Goal: Task Accomplishment & Management: Complete application form

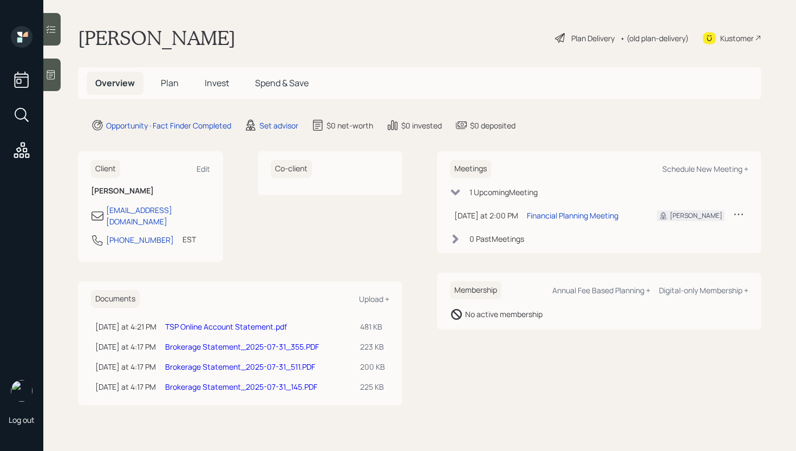
click at [162, 80] on span "Plan" at bounding box center [170, 83] width 18 height 12
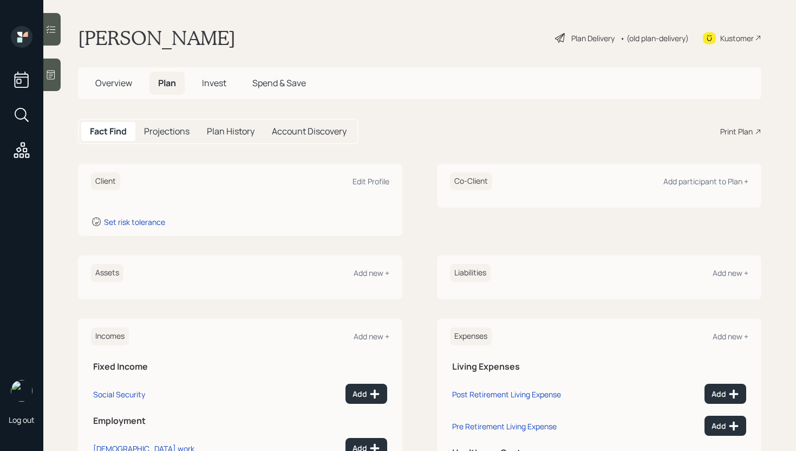
click at [118, 75] on h5 "Overview" at bounding box center [114, 82] width 54 height 23
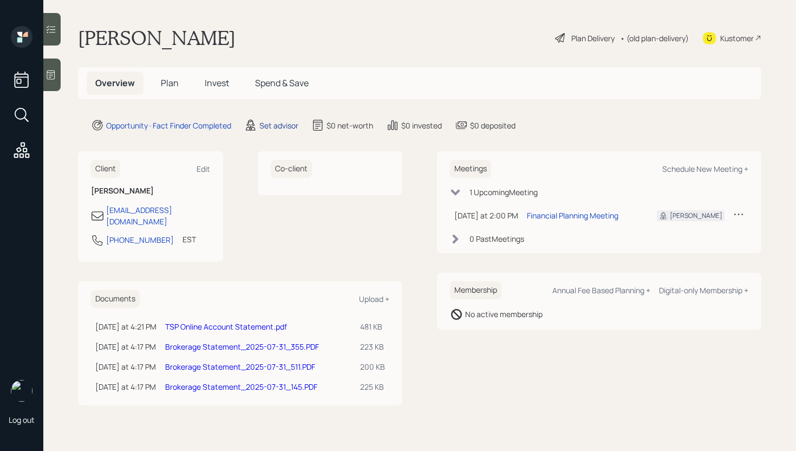
click at [281, 126] on div "Set advisor" at bounding box center [278, 125] width 39 height 11
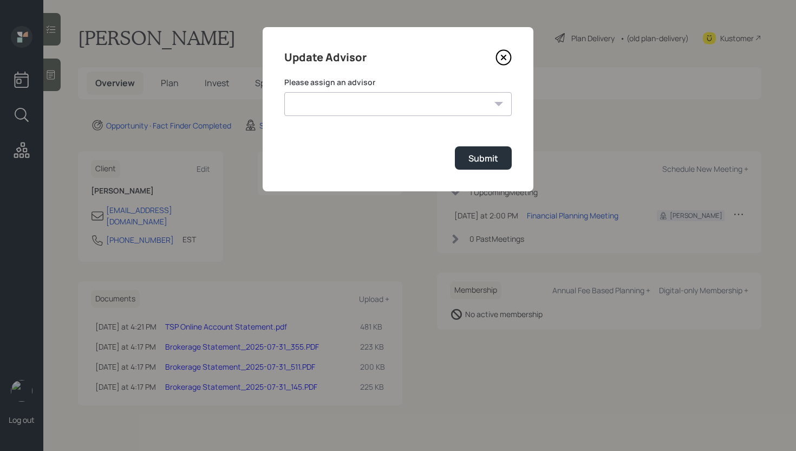
click at [346, 100] on select "[PERSON_NAME] [PERSON_NAME] [PERSON_NAME] [PERSON_NAME] End [PERSON_NAME] [PERS…" at bounding box center [397, 104] width 227 height 24
select select "d946c976-65aa-4529-ac9d-02c4f1114fc0"
click at [284, 92] on select "[PERSON_NAME] [PERSON_NAME] [PERSON_NAME] [PERSON_NAME] End [PERSON_NAME] [PERS…" at bounding box center [397, 104] width 227 height 24
click at [502, 167] on button "Submit" at bounding box center [483, 157] width 57 height 23
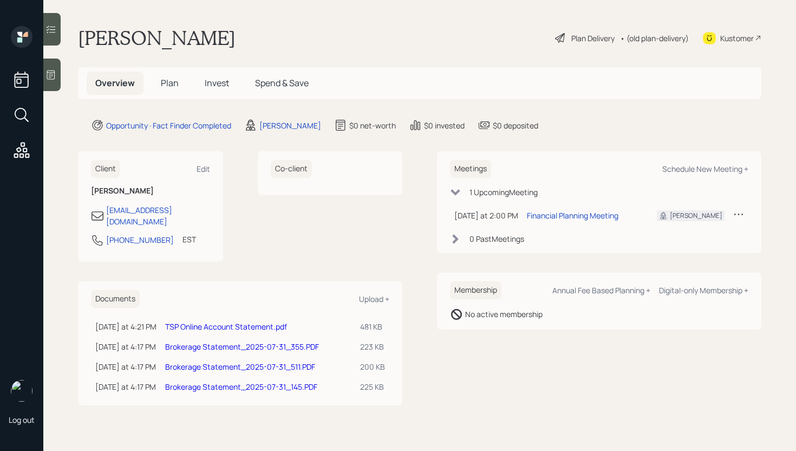
click at [177, 83] on span "Plan" at bounding box center [170, 83] width 18 height 12
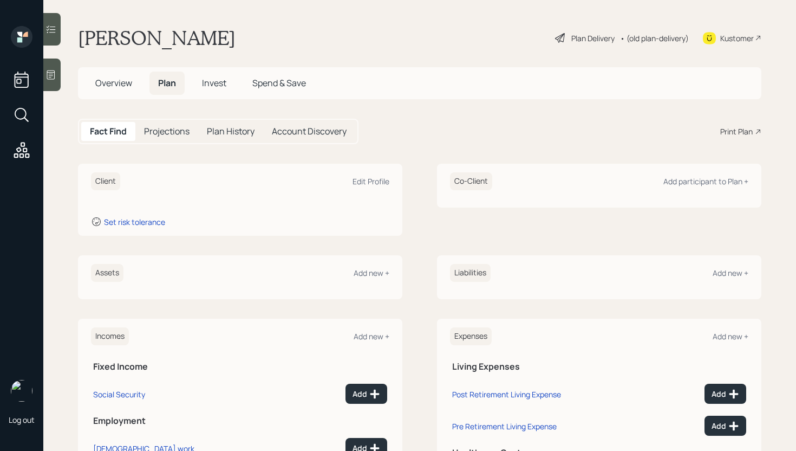
click at [51, 73] on icon at bounding box center [50, 74] width 11 height 11
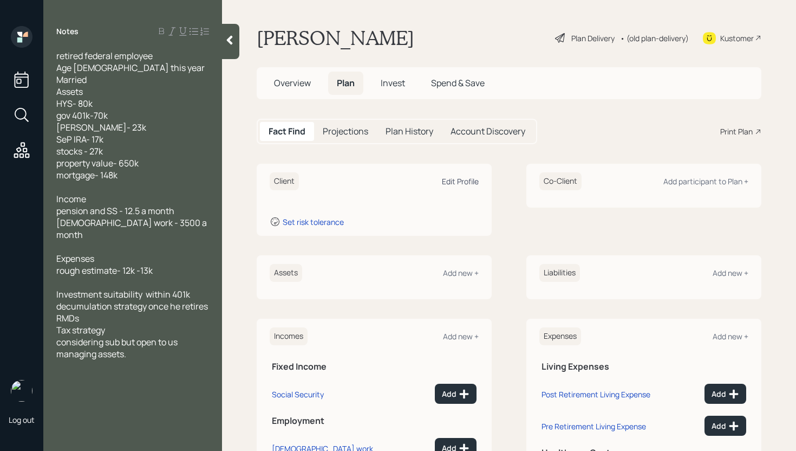
click at [465, 181] on div "Edit Profile" at bounding box center [460, 181] width 37 height 10
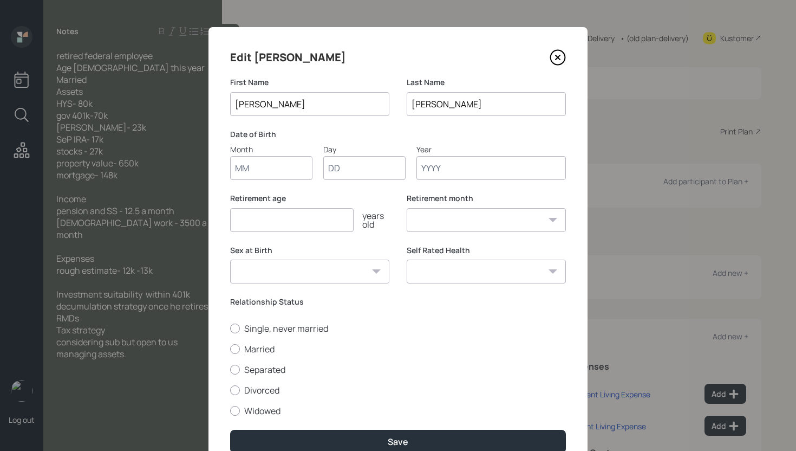
click at [278, 168] on input "Month" at bounding box center [271, 168] width 82 height 24
type input "01"
type input "1952"
select select "1"
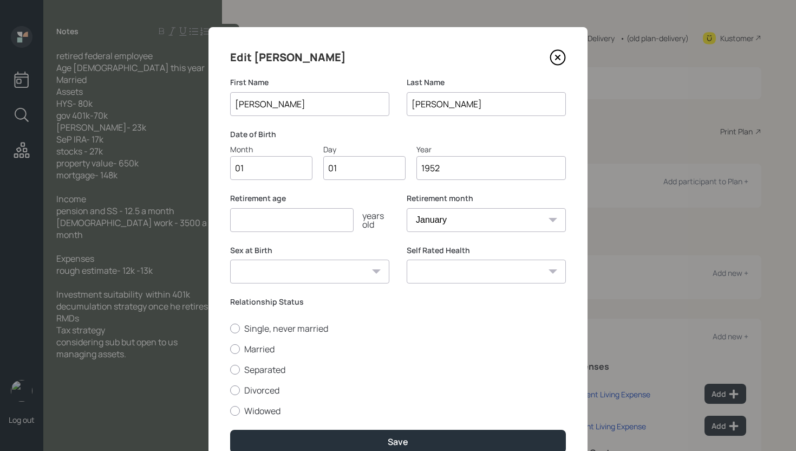
type input "1952"
click at [269, 224] on input "number" at bounding box center [291, 220] width 123 height 24
type input "57"
click at [248, 346] on label "Married" at bounding box center [398, 349] width 336 height 12
click at [230, 348] on input "Married" at bounding box center [230, 348] width 1 height 1
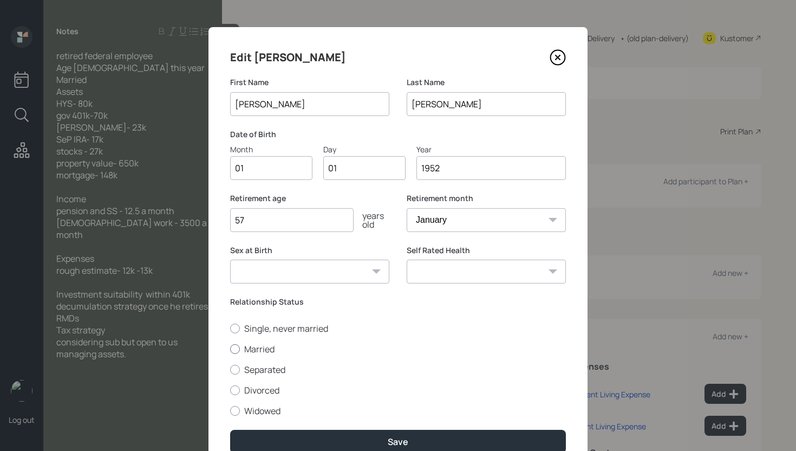
radio input "true"
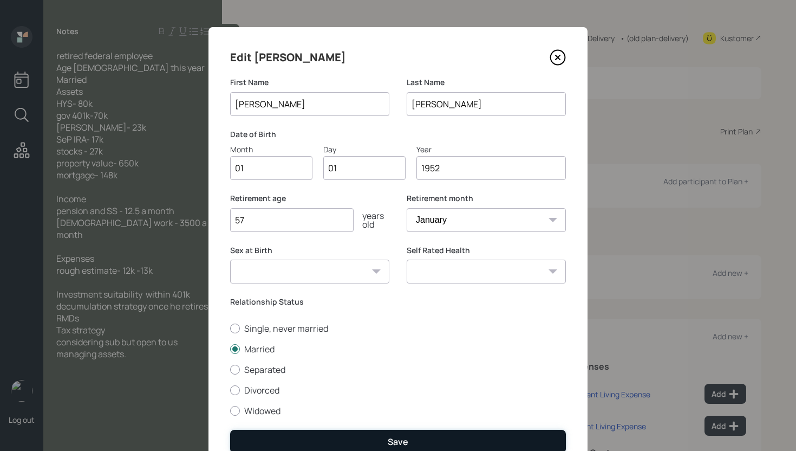
click at [398, 443] on div "Save" at bounding box center [398, 441] width 21 height 12
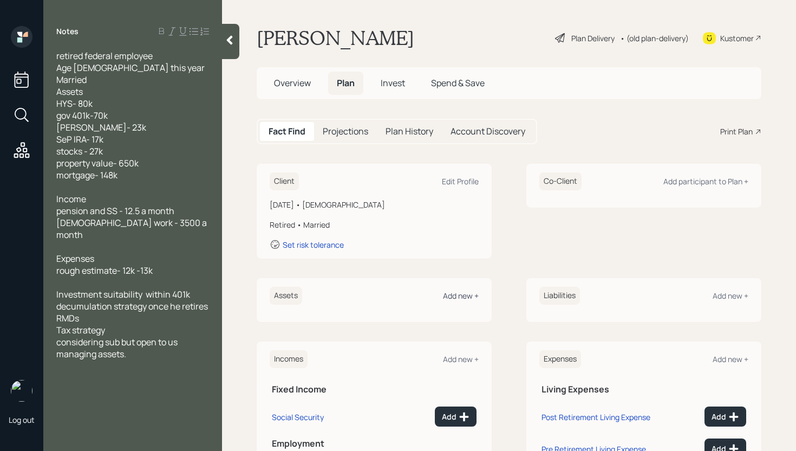
click at [457, 300] on div "Add new +" at bounding box center [461, 295] width 36 height 10
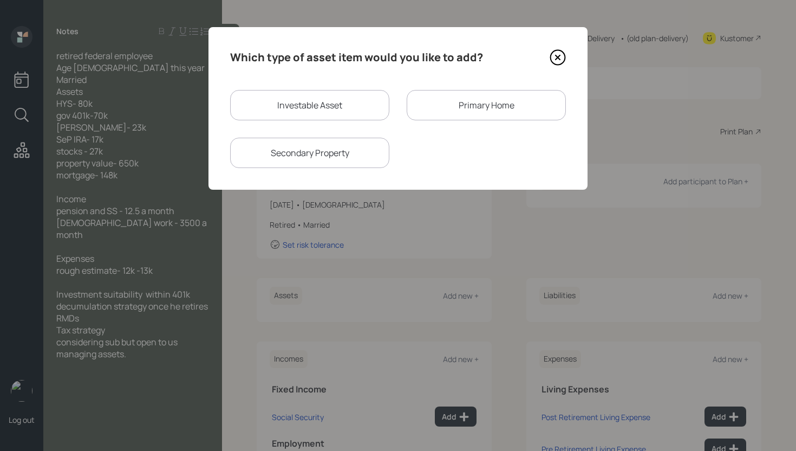
click at [342, 103] on div "Investable Asset" at bounding box center [309, 105] width 159 height 30
select select "taxable"
select select "balanced"
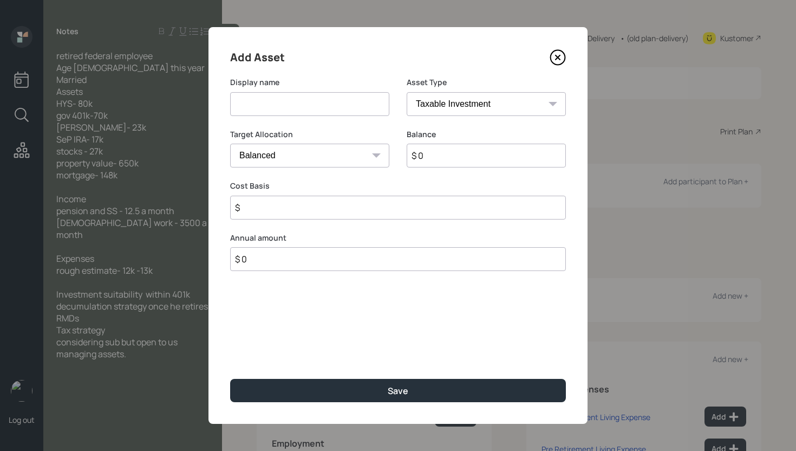
click at [342, 102] on input at bounding box center [309, 104] width 159 height 24
type input "High Yield Savings"
click at [348, 152] on select "Cash Conservative Balanced Aggressive" at bounding box center [309, 156] width 159 height 24
select select "uninvested"
click at [230, 144] on select "Cash Conservative Balanced Aggressive" at bounding box center [309, 156] width 159 height 24
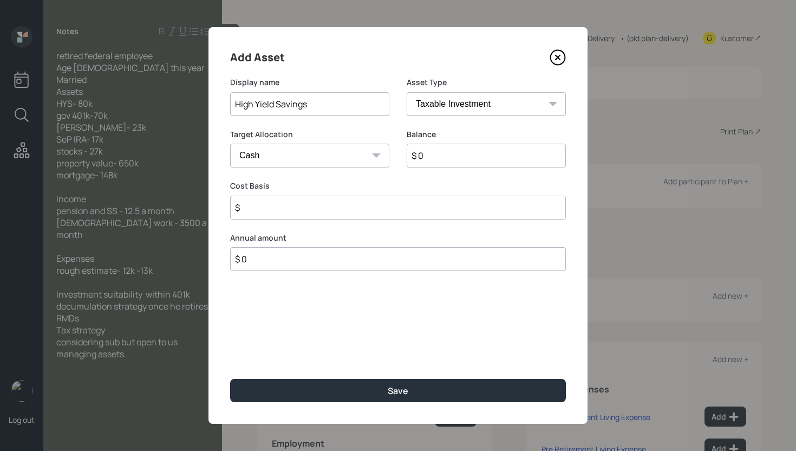
click at [446, 157] on input "$ 0" at bounding box center [486, 156] width 159 height 24
type input "$ 8"
type input "$ 80"
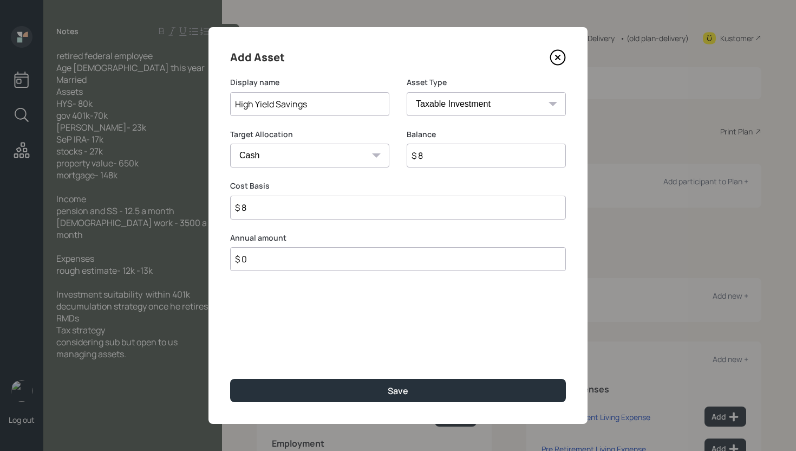
type input "$ 80"
type input "$ 800"
type input "$ 8,000"
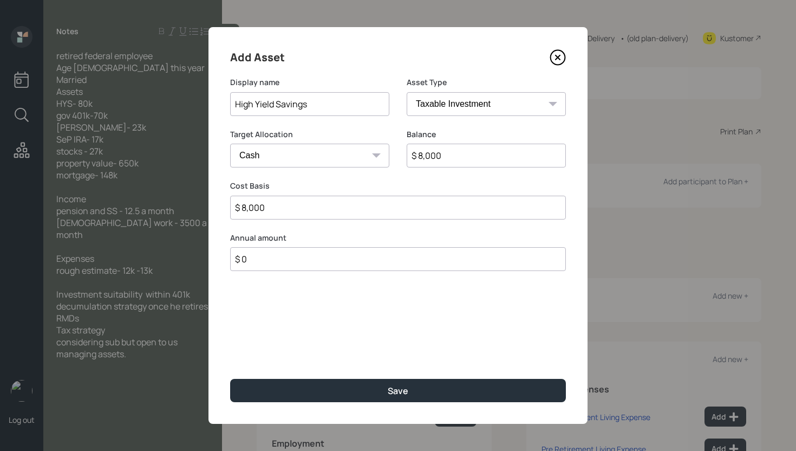
type input "$ 80,000"
click at [230, 379] on button "Save" at bounding box center [398, 390] width 336 height 23
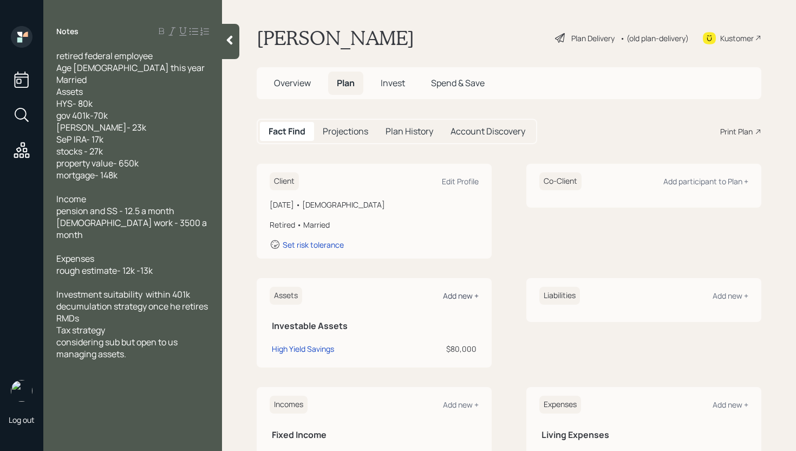
click at [466, 297] on div "Add new +" at bounding box center [461, 295] width 36 height 10
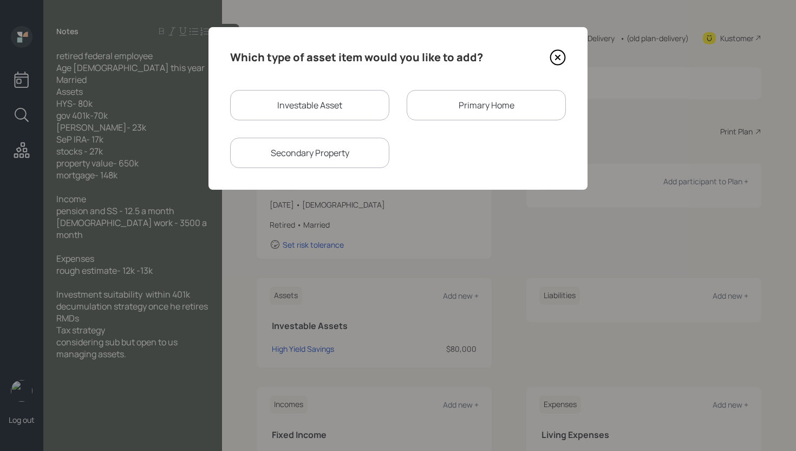
click at [322, 97] on div "Investable Asset" at bounding box center [309, 105] width 159 height 30
select select "taxable"
select select "balanced"
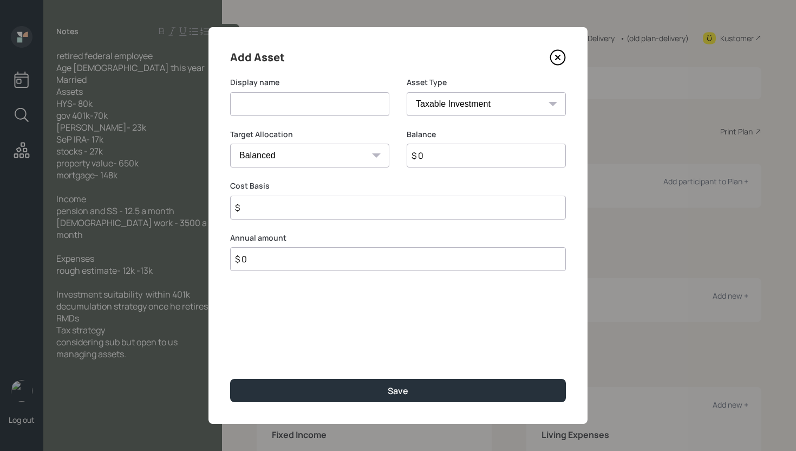
click at [318, 106] on input at bounding box center [309, 104] width 159 height 24
type input "TSP"
click at [454, 102] on select "SEP [PERSON_NAME] IRA 401(k) [PERSON_NAME] 401(k) 403(b) [PERSON_NAME] 403(b) 4…" at bounding box center [486, 104] width 159 height 24
select select "ira"
click at [407, 92] on select "SEP [PERSON_NAME] IRA 401(k) [PERSON_NAME] 401(k) 403(b) [PERSON_NAME] 403(b) 4…" at bounding box center [486, 104] width 159 height 24
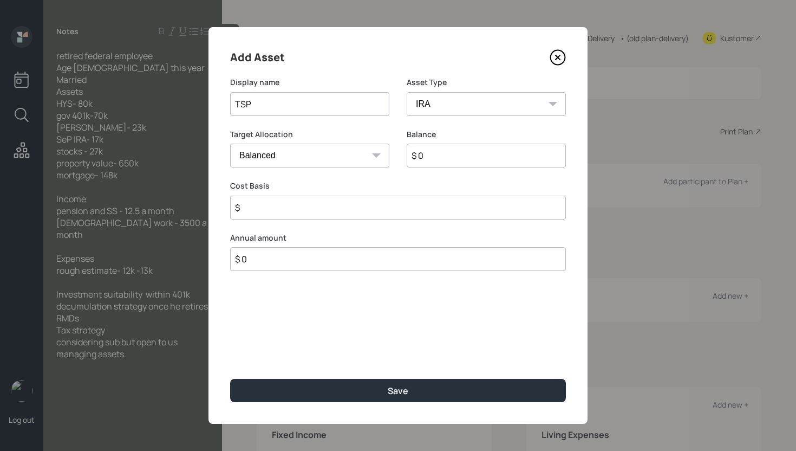
type input "$"
click at [443, 146] on input "$ 0" at bounding box center [486, 156] width 159 height 24
click at [443, 153] on input "$ 0" at bounding box center [486, 156] width 159 height 24
paste input "76,14"
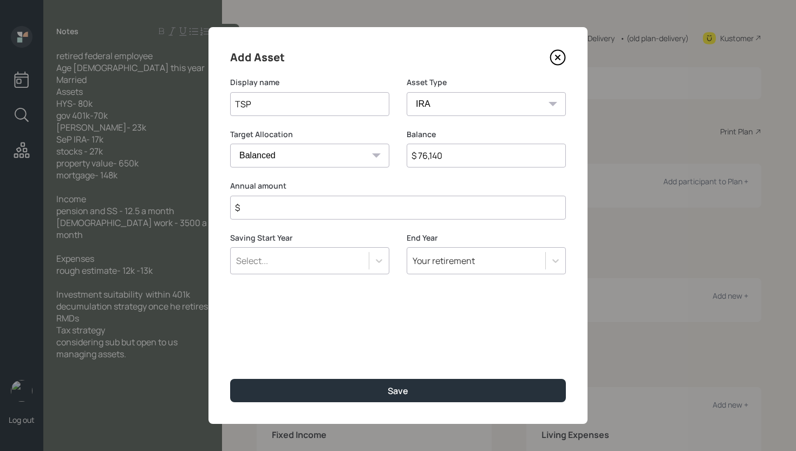
type input "$ 76,140"
click at [346, 211] on input "$" at bounding box center [398, 208] width 336 height 24
type input "$ 0"
click at [230, 379] on button "Save" at bounding box center [398, 390] width 336 height 23
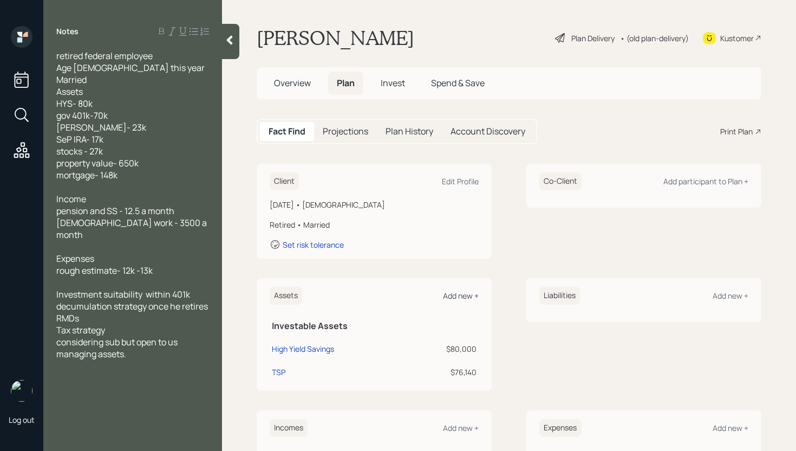
click at [445, 300] on div "Add new +" at bounding box center [461, 295] width 36 height 10
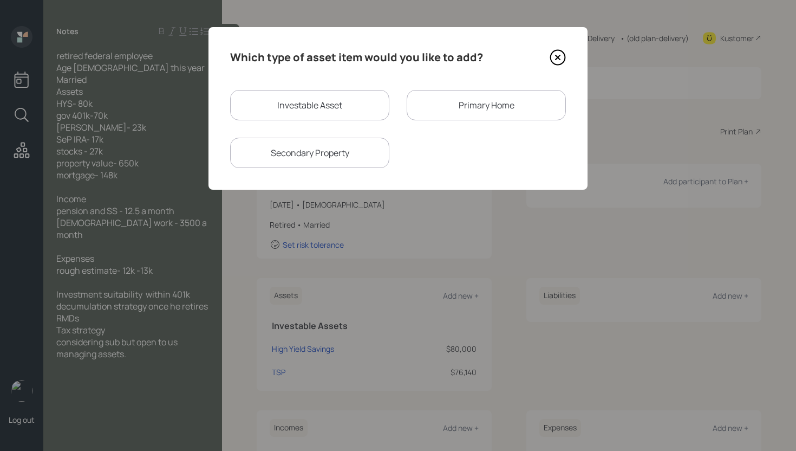
click at [333, 108] on div "Investable Asset" at bounding box center [309, 105] width 159 height 30
select select "taxable"
select select "balanced"
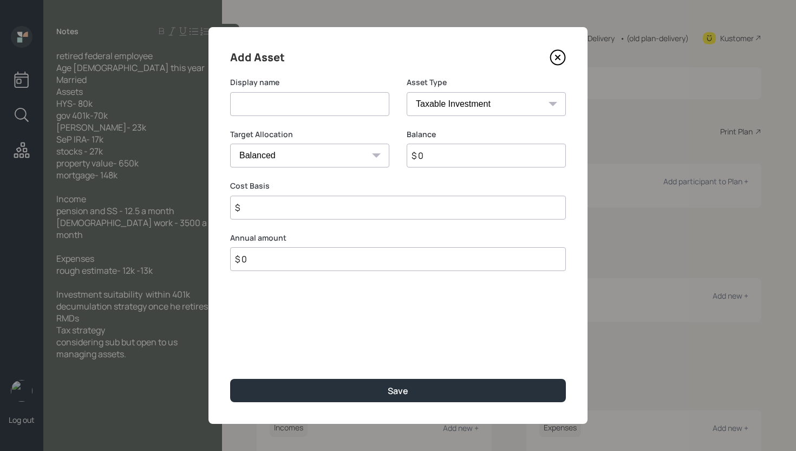
click at [330, 108] on input at bounding box center [309, 104] width 159 height 24
type input "[PERSON_NAME] [PERSON_NAME]"
click at [430, 109] on select "SEP [PERSON_NAME] IRA 401(k) [PERSON_NAME] 401(k) 403(b) [PERSON_NAME] 403(b) 4…" at bounding box center [486, 104] width 159 height 24
select select "roth_ira"
click at [407, 92] on select "SEP [PERSON_NAME] IRA 401(k) [PERSON_NAME] 401(k) 403(b) [PERSON_NAME] 403(b) 4…" at bounding box center [486, 104] width 159 height 24
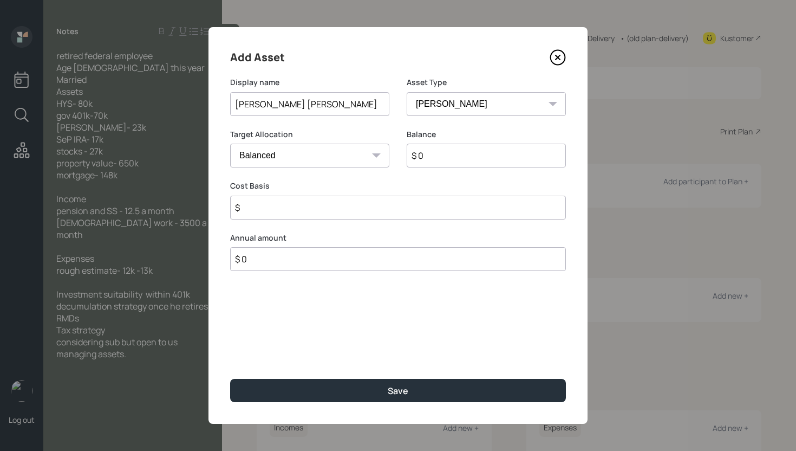
type input "$"
click at [465, 158] on input "$ 0" at bounding box center [486, 156] width 159 height 24
type input "$ 22,868"
type input "$ 0"
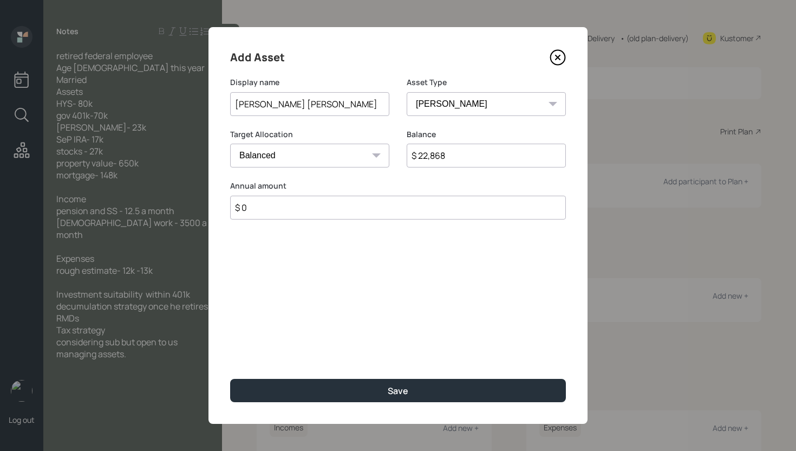
click at [230, 379] on button "Save" at bounding box center [398, 390] width 336 height 23
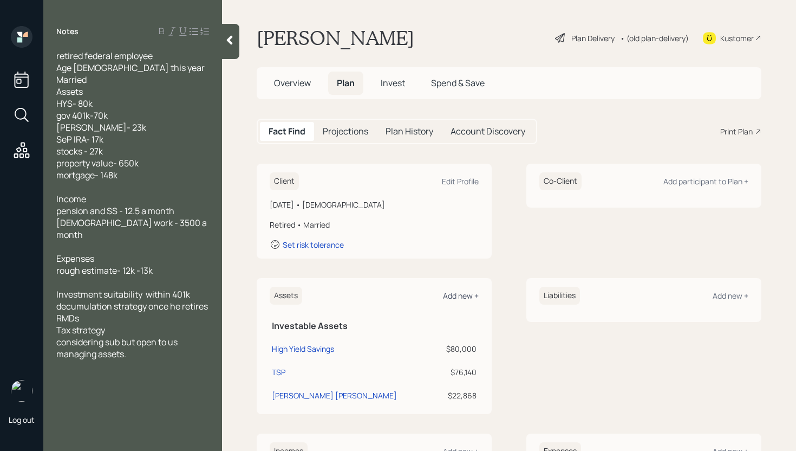
click at [464, 296] on div "Add new +" at bounding box center [461, 295] width 36 height 10
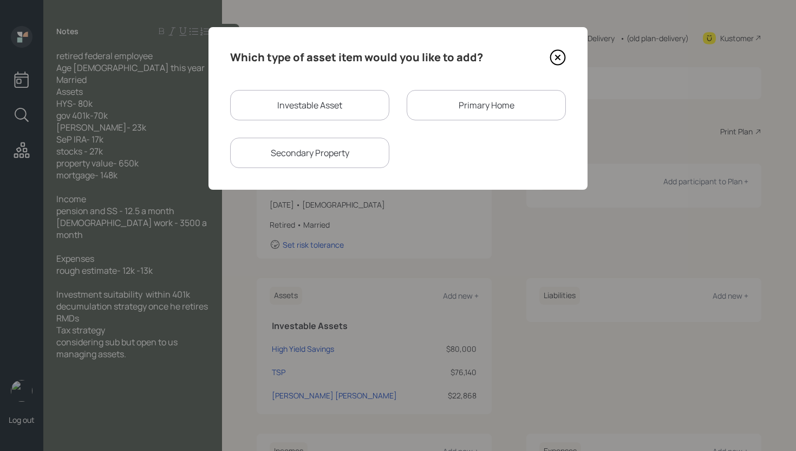
click at [344, 96] on div "Investable Asset" at bounding box center [309, 105] width 159 height 30
select select "taxable"
select select "balanced"
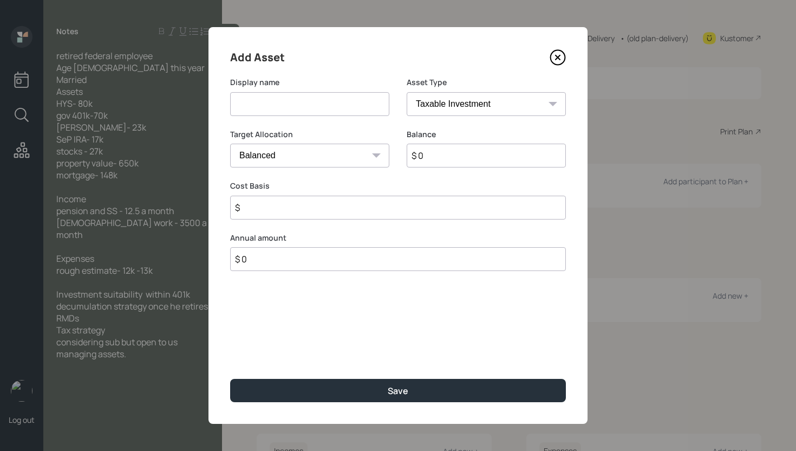
click at [337, 94] on input at bounding box center [309, 104] width 159 height 24
type input "SEP IRA"
click at [436, 160] on input "$ 0" at bounding box center [486, 156] width 159 height 24
click at [457, 92] on select "SEP [PERSON_NAME] IRA 401(k) [PERSON_NAME] 401(k) 403(b) [PERSON_NAME] 403(b) 4…" at bounding box center [486, 104] width 159 height 24
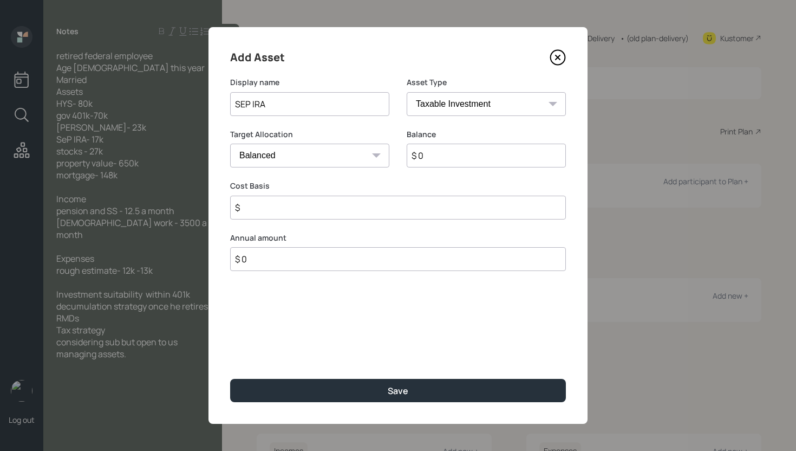
select select "sep_ira"
click at [407, 92] on select "SEP [PERSON_NAME] IRA 401(k) [PERSON_NAME] 401(k) 403(b) [PERSON_NAME] 403(b) 4…" at bounding box center [486, 104] width 159 height 24
type input "$"
click at [458, 147] on input "$ 0" at bounding box center [486, 156] width 159 height 24
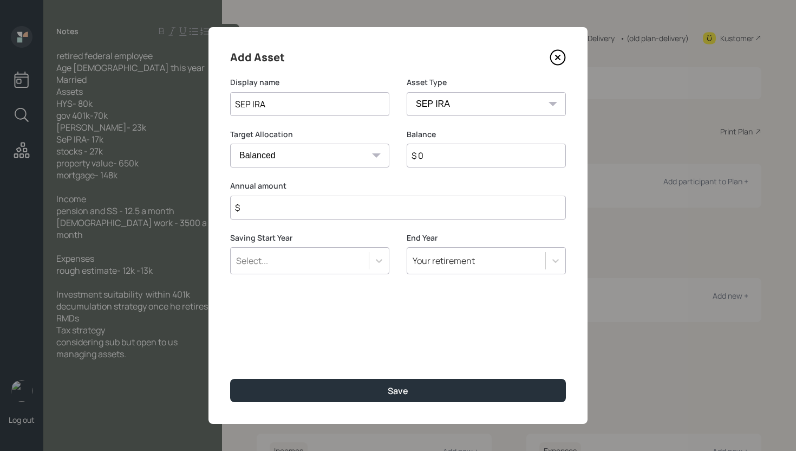
click at [466, 148] on input "$ 0" at bounding box center [486, 156] width 159 height 24
click at [469, 153] on input "$ 0" at bounding box center [486, 156] width 159 height 24
type input "$ 17,541"
type input "$ 0"
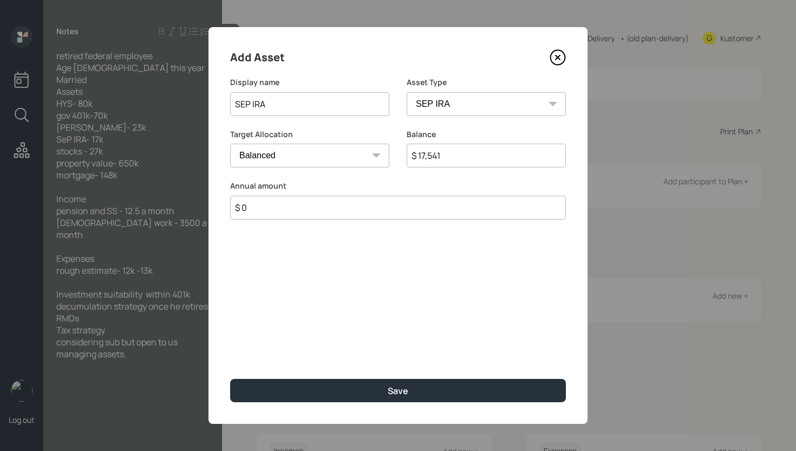
click at [230, 379] on button "Save" at bounding box center [398, 390] width 336 height 23
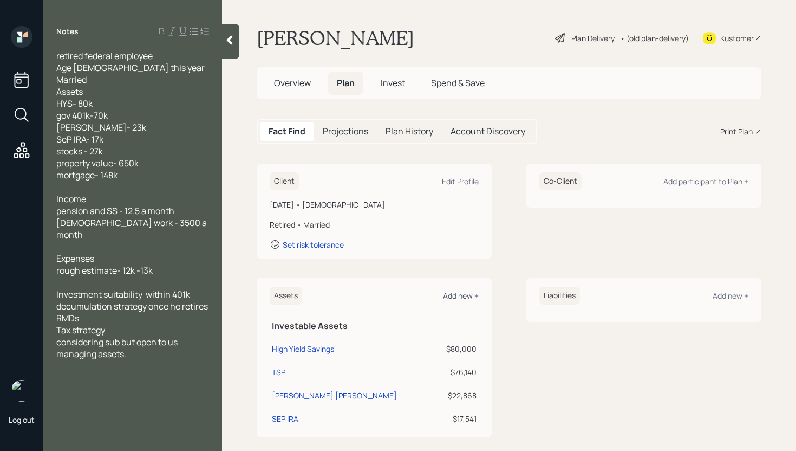
click at [459, 297] on div "Add new +" at bounding box center [461, 295] width 36 height 10
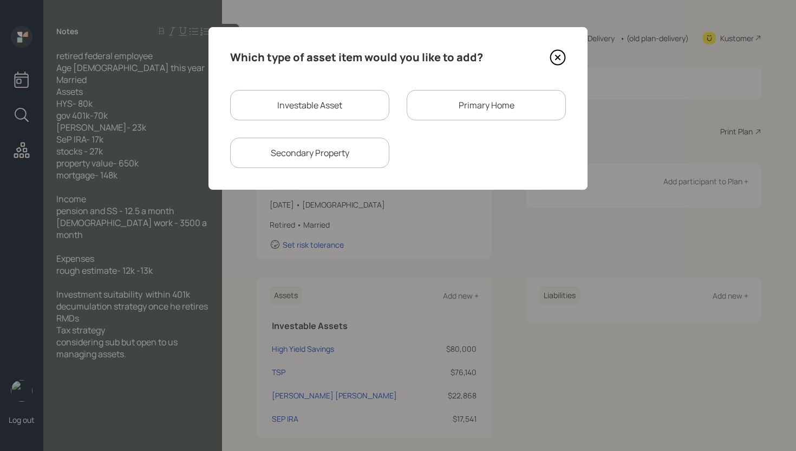
click at [331, 102] on div "Investable Asset" at bounding box center [309, 105] width 159 height 30
select select "taxable"
select select "balanced"
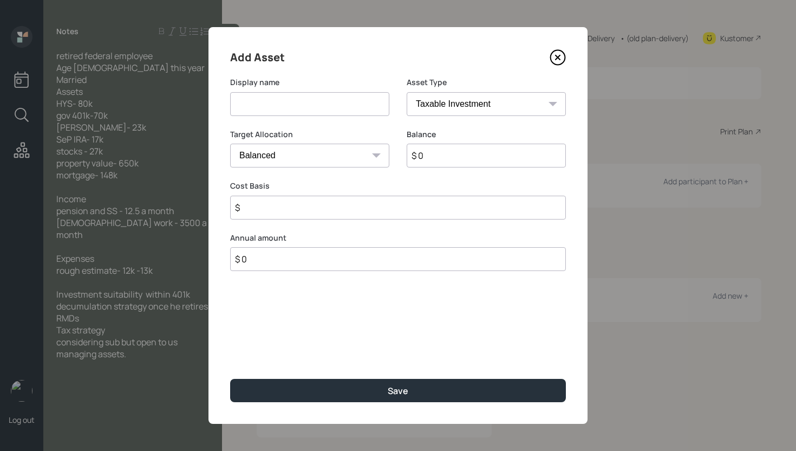
click at [328, 102] on input at bounding box center [309, 104] width 159 height 24
type input "Joint Account"
click at [471, 159] on input "$ 0" at bounding box center [486, 156] width 159 height 24
type input "$ 27,245"
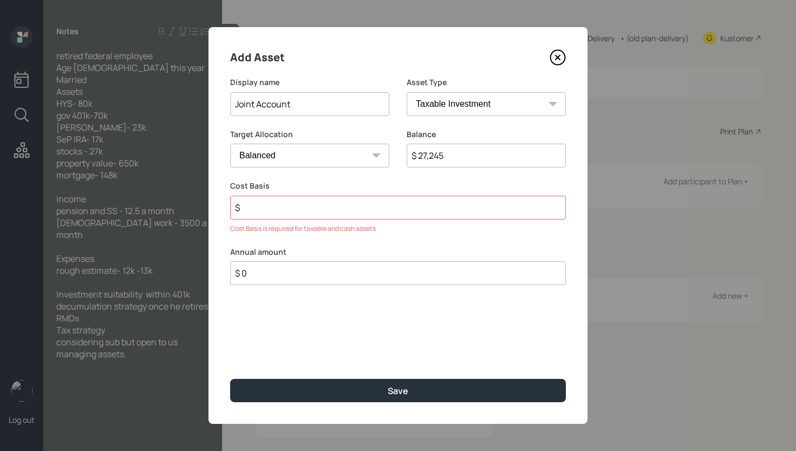
click at [310, 208] on input "$" at bounding box center [398, 208] width 336 height 24
type input "$ 22,085"
click at [230, 379] on button "Save" at bounding box center [398, 390] width 336 height 23
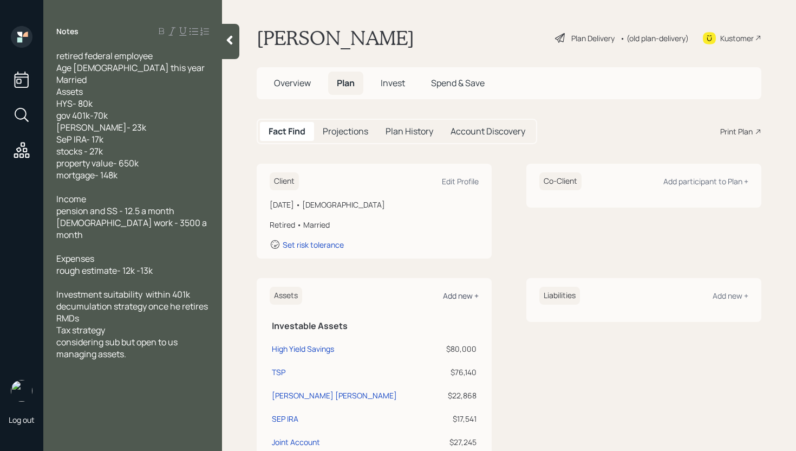
click at [467, 292] on div "Add new +" at bounding box center [461, 295] width 36 height 10
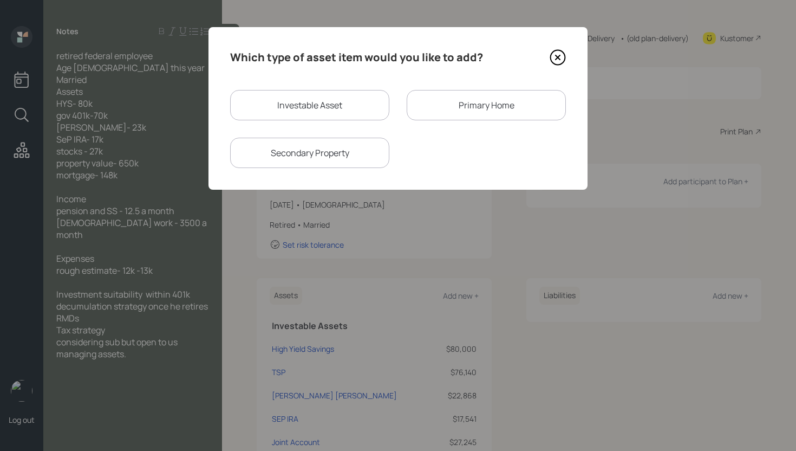
click at [479, 114] on div "Primary Home" at bounding box center [486, 105] width 159 height 30
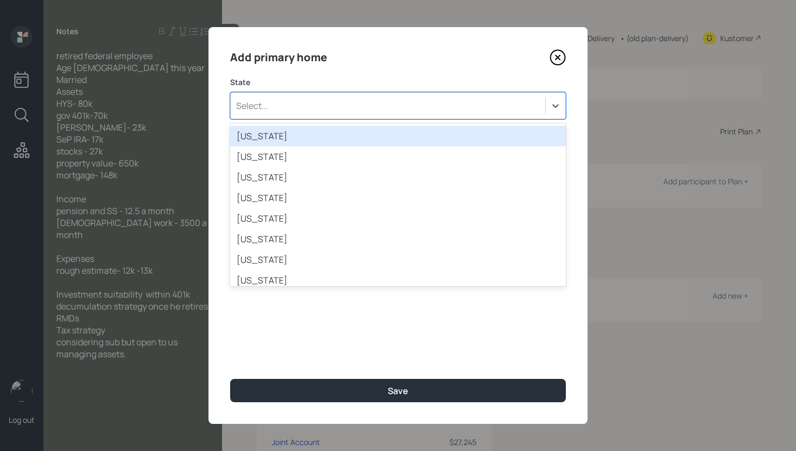
click at [341, 106] on div "Select..." at bounding box center [388, 105] width 315 height 18
type input "[PERSON_NAME]"
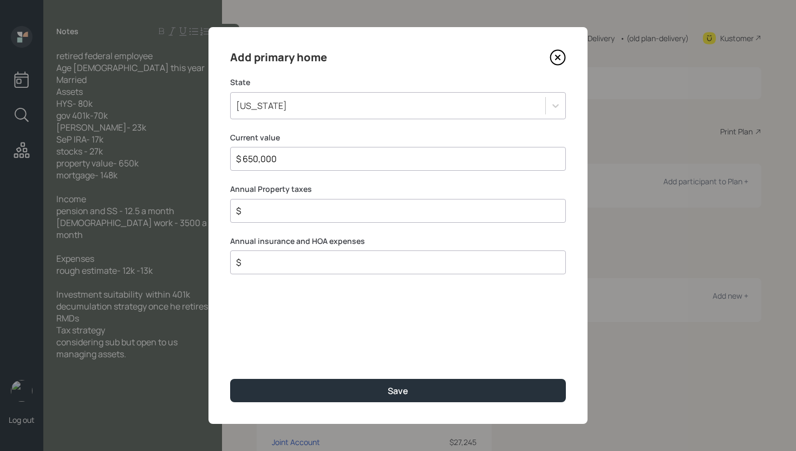
type input "$ 650,000"
type input "$ 0"
click at [230, 379] on button "Save" at bounding box center [398, 390] width 336 height 23
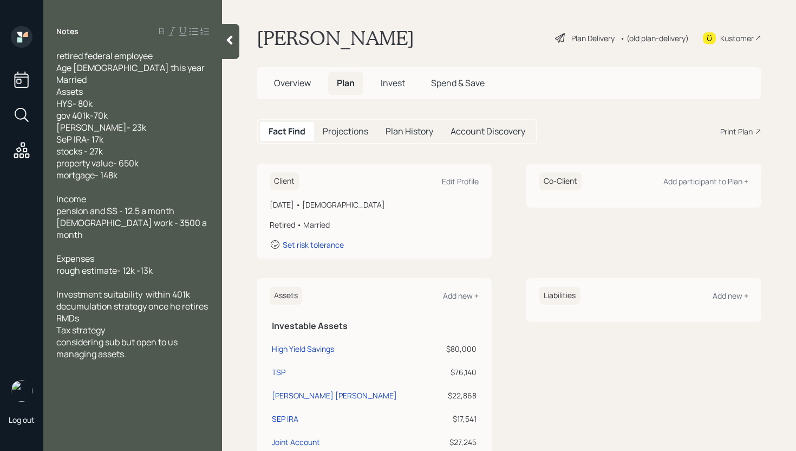
click at [722, 292] on div "Add new +" at bounding box center [731, 295] width 36 height 10
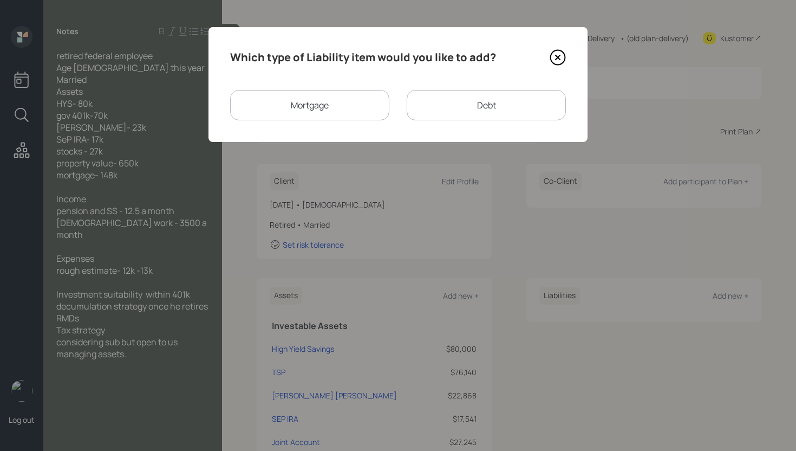
click at [506, 96] on div "Debt" at bounding box center [486, 105] width 159 height 30
select select "credit_card"
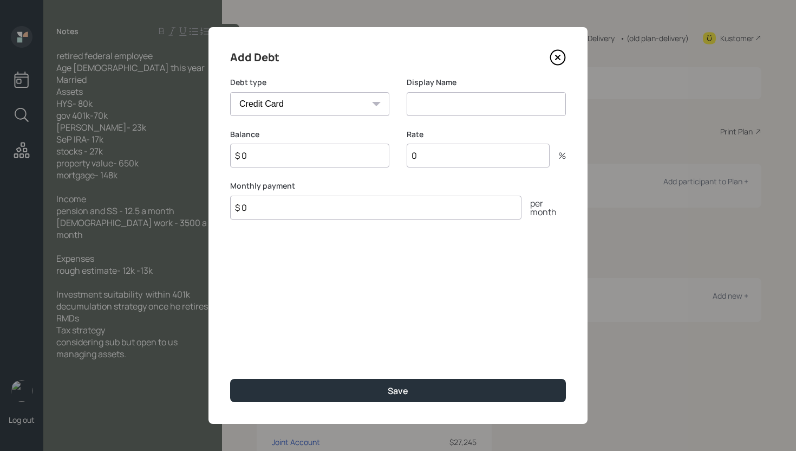
click at [558, 58] on icon at bounding box center [558, 57] width 4 height 4
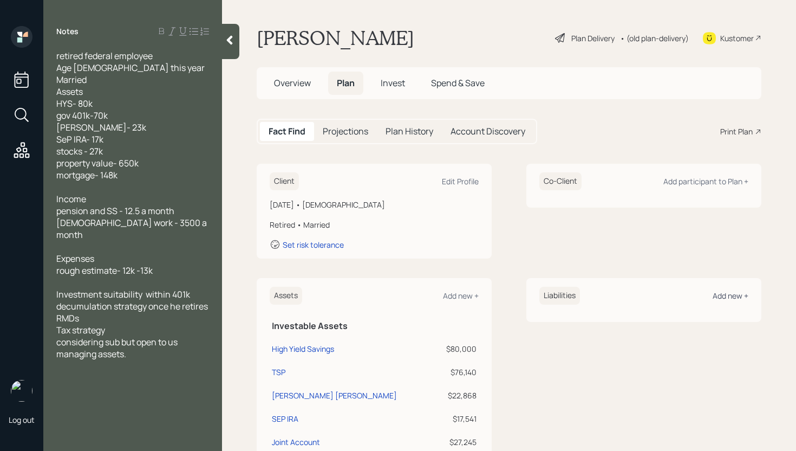
click at [716, 297] on div "Add new +" at bounding box center [731, 295] width 36 height 10
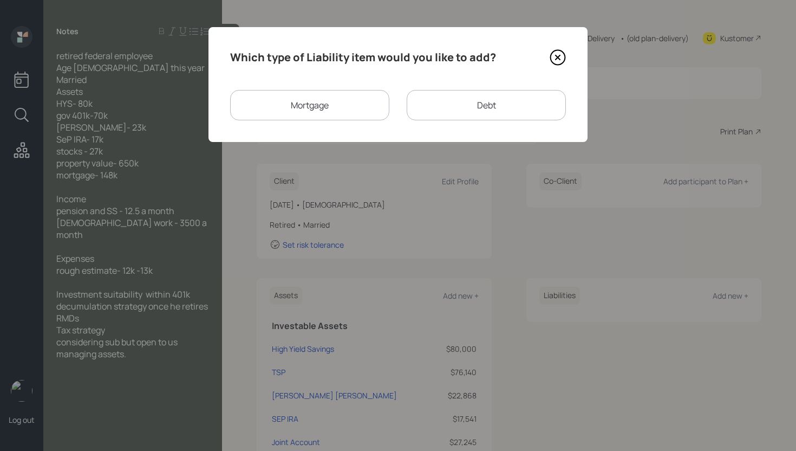
click at [330, 100] on div "Mortgage" at bounding box center [309, 105] width 159 height 30
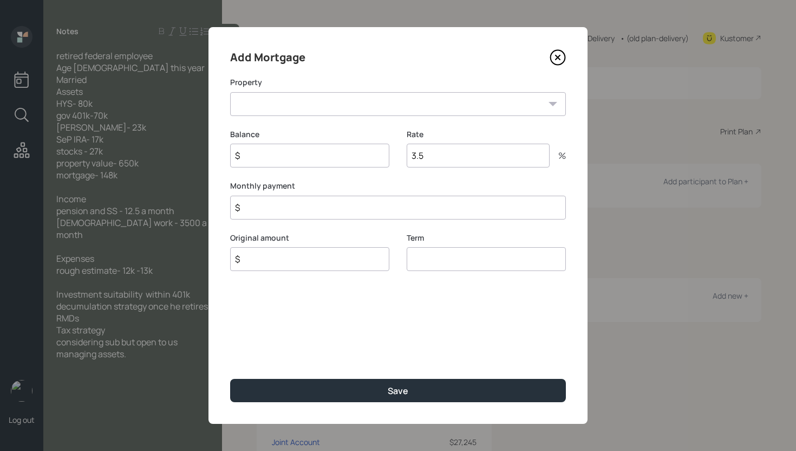
click at [329, 105] on select "MD Primary home" at bounding box center [398, 104] width 336 height 24
select select "bb802164-5112-4224-9e43-9dc06e99f335"
click at [230, 92] on select "MD Primary home" at bounding box center [398, 104] width 336 height 24
click at [317, 153] on input "$" at bounding box center [309, 156] width 159 height 24
type input "$ 148,000"
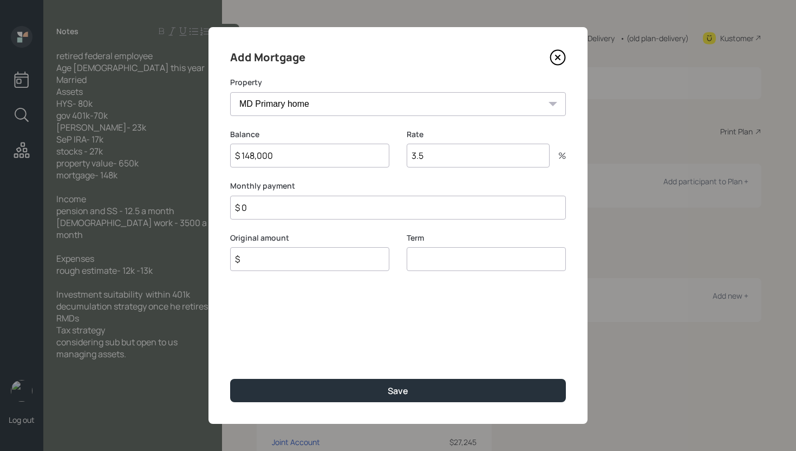
type input "$ 0"
type input "$ 148,000"
type input "30"
click at [230, 379] on button "Save" at bounding box center [398, 390] width 336 height 23
